Goal: Task Accomplishment & Management: Manage account settings

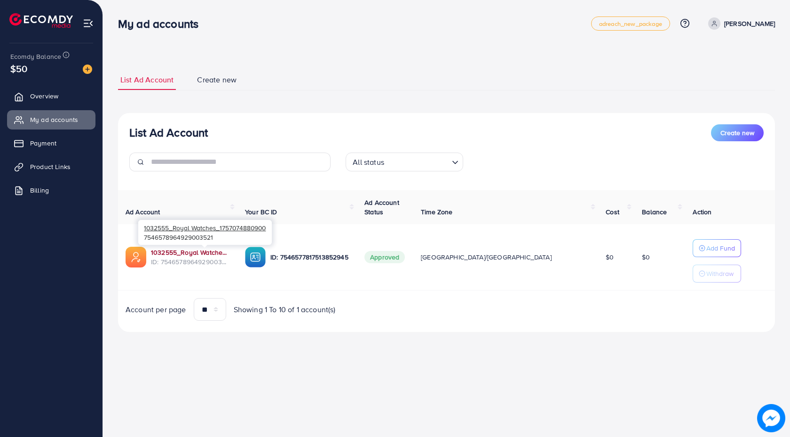
click at [221, 250] on link "1032555_Royal Watches_1757074880900" at bounding box center [190, 251] width 79 height 9
click at [56, 95] on span "Overview" at bounding box center [46, 95] width 28 height 9
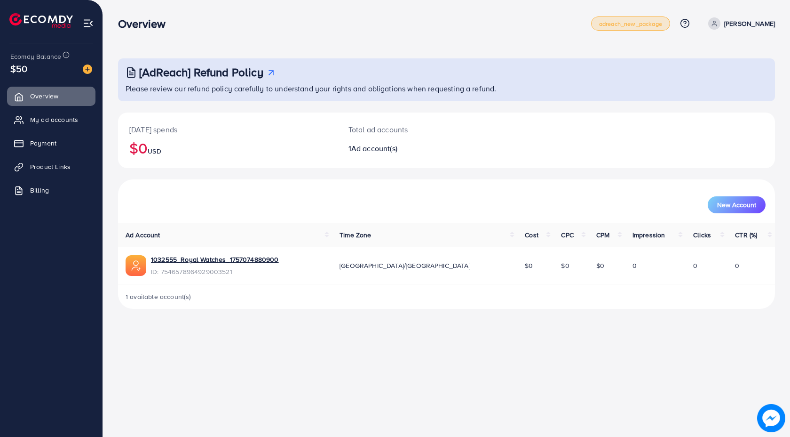
click at [654, 24] on link "adreach_new_package" at bounding box center [630, 23] width 79 height 14
click at [151, 116] on div "Today's spends $0 USD" at bounding box center [227, 140] width 219 height 56
click at [48, 95] on span "Overview" at bounding box center [46, 95] width 28 height 9
